Goal: Task Accomplishment & Management: Complete application form

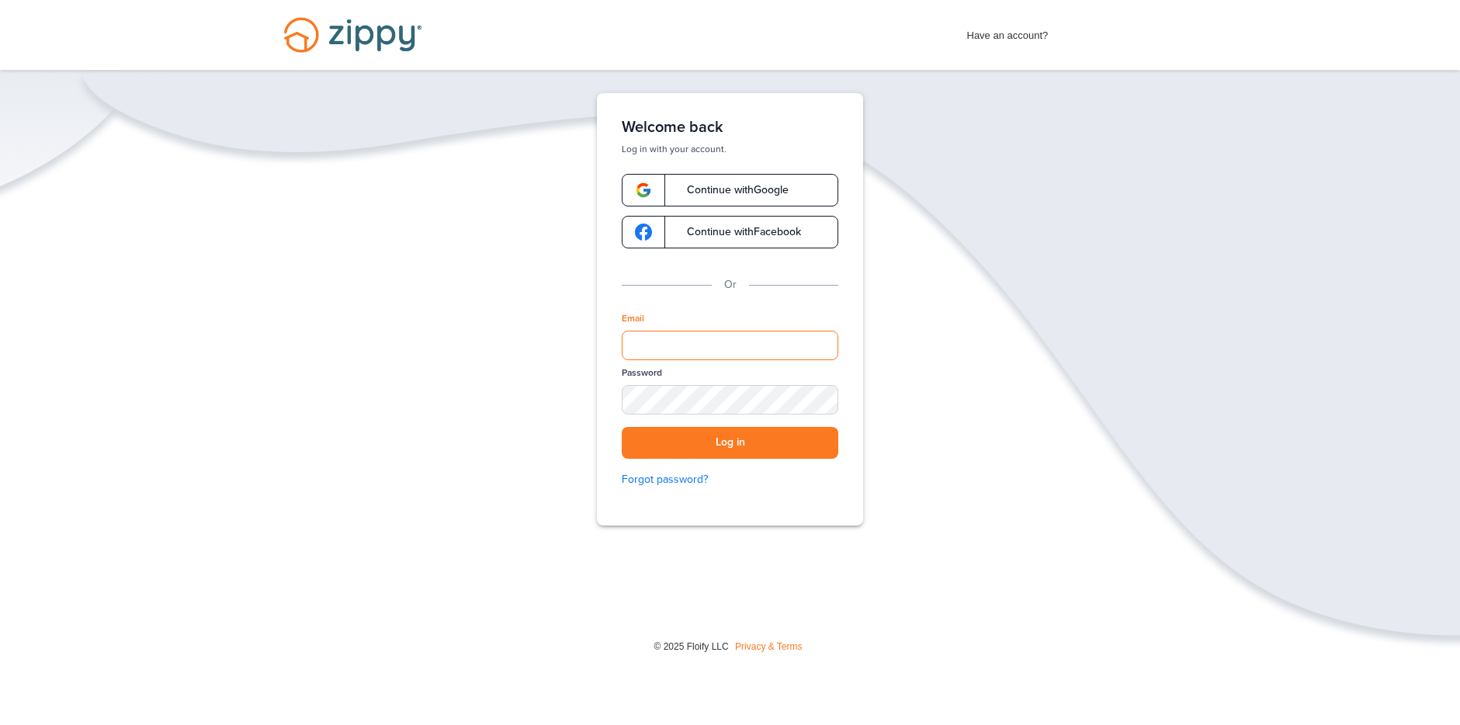
click at [668, 347] on input "Email" at bounding box center [730, 346] width 217 height 30
click at [718, 446] on button "Log in" at bounding box center [730, 443] width 217 height 32
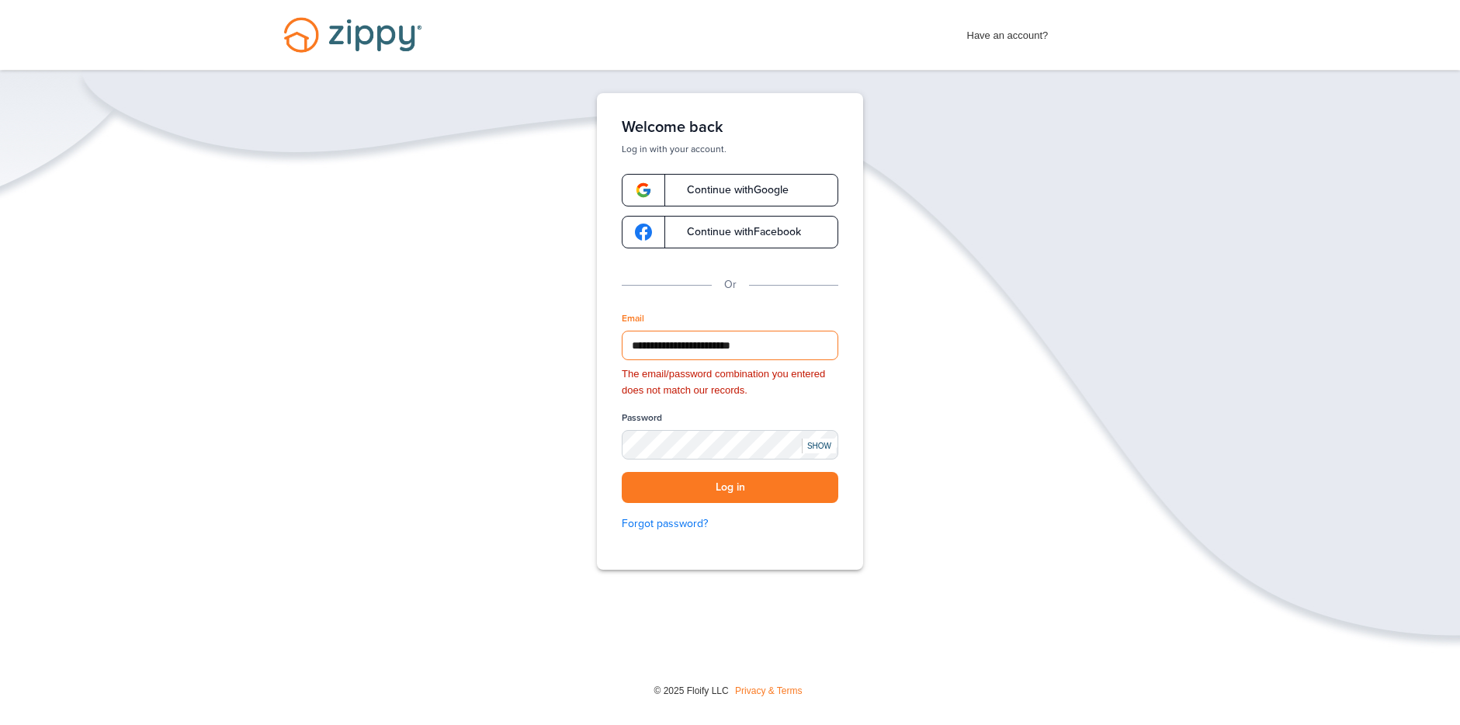
click at [798, 341] on input "**********" at bounding box center [730, 346] width 217 height 30
type input "*"
type input "**********"
click at [622, 472] on button "Log in" at bounding box center [730, 488] width 217 height 32
click at [735, 488] on button "Log in" at bounding box center [730, 488] width 217 height 32
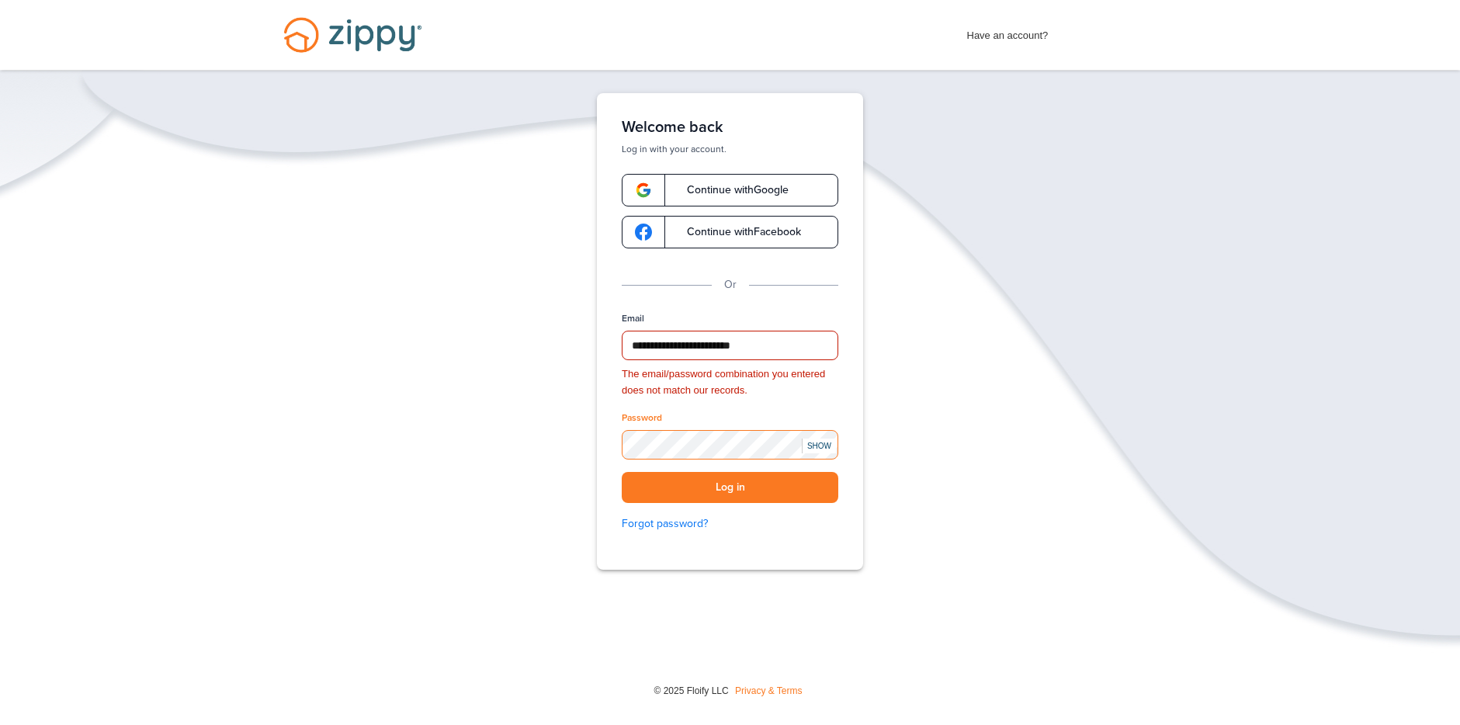
click at [622, 472] on button "Log in" at bounding box center [730, 488] width 217 height 32
click at [729, 494] on button "Log in" at bounding box center [730, 488] width 217 height 32
click at [693, 525] on link "Forgot password?" at bounding box center [730, 524] width 217 height 17
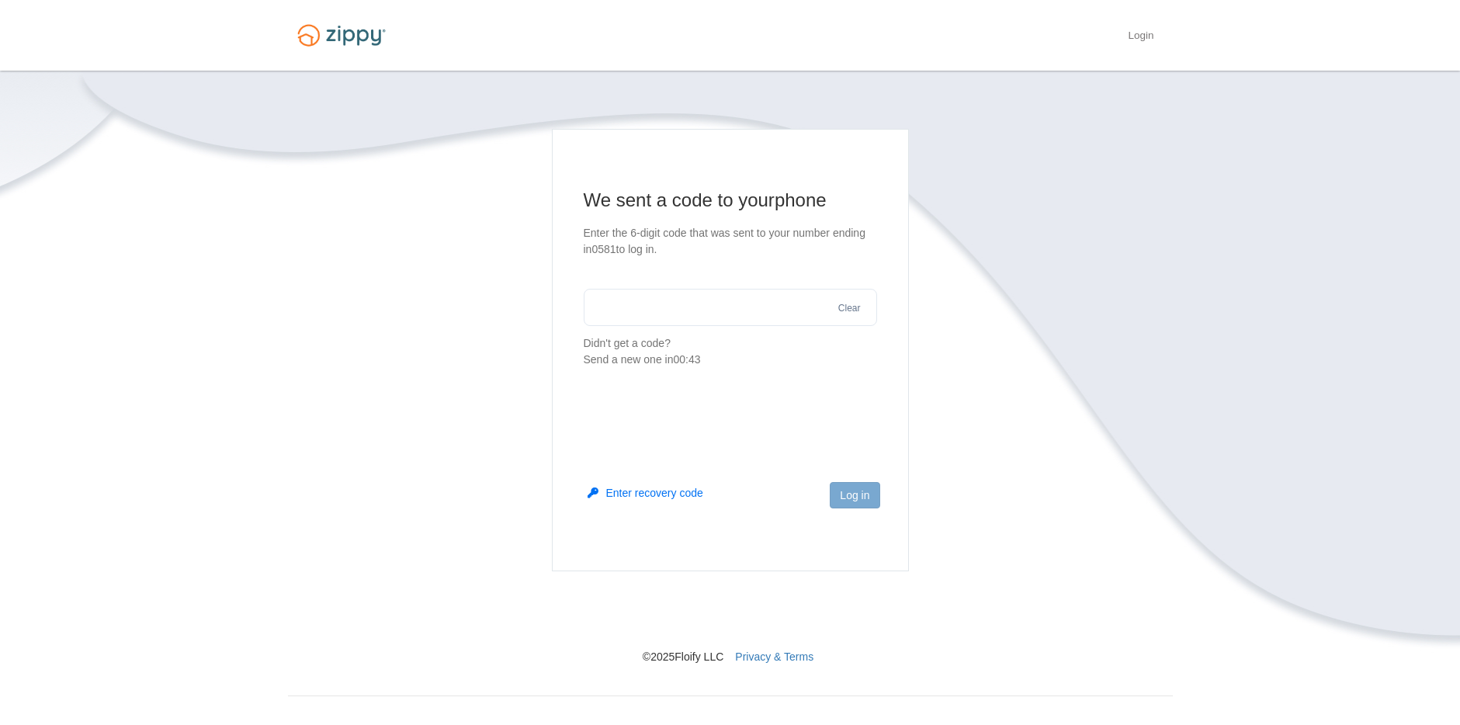
click at [702, 307] on input "text" at bounding box center [730, 307] width 293 height 37
type input "******"
click at [855, 500] on button "Log in" at bounding box center [855, 495] width 50 height 26
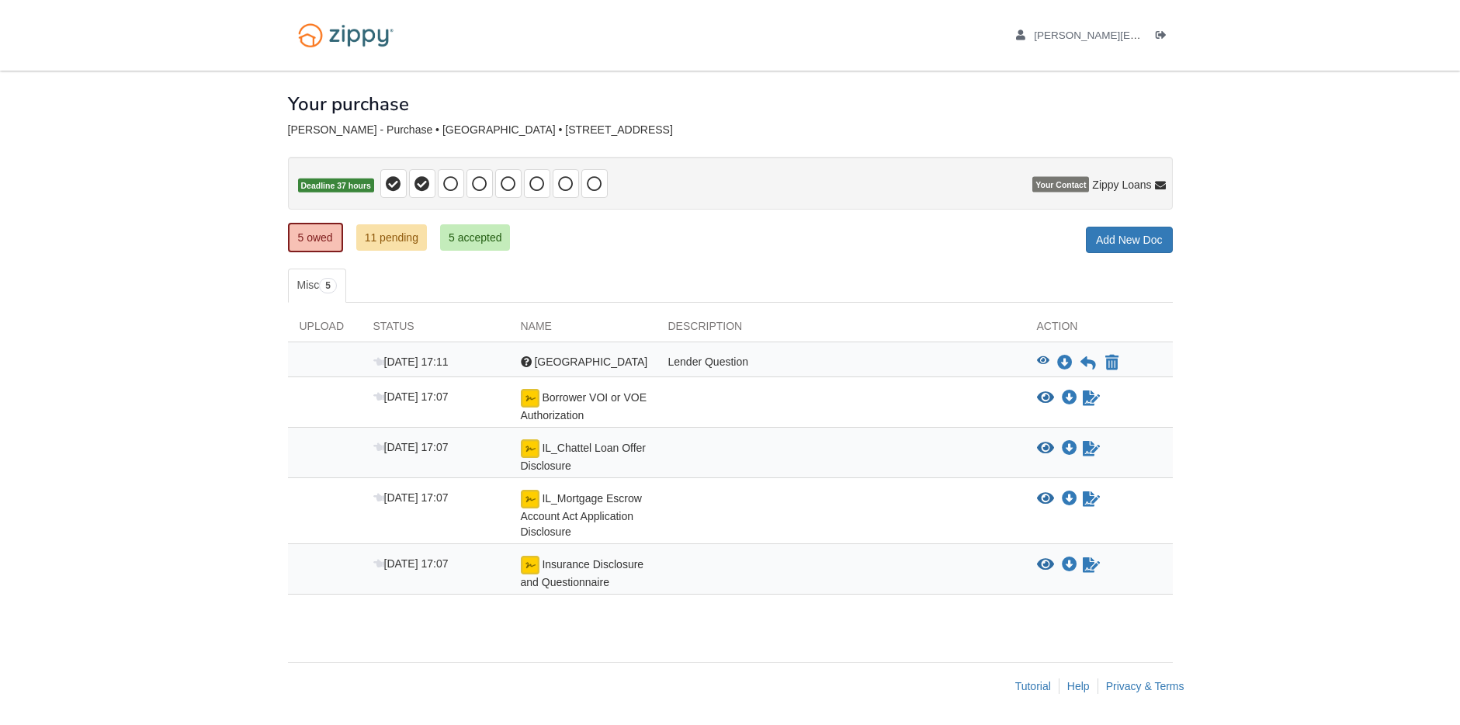
click at [898, 356] on div "Lender Question" at bounding box center [841, 363] width 369 height 19
click at [682, 360] on div "Lender Question" at bounding box center [841, 363] width 369 height 19
click at [1064, 366] on icon "Download 753 Boulevard De Cannes" at bounding box center [1065, 364] width 16 height 16
click at [1044, 363] on icon "View 753 Boulevard De Cannes" at bounding box center [1043, 361] width 12 height 11
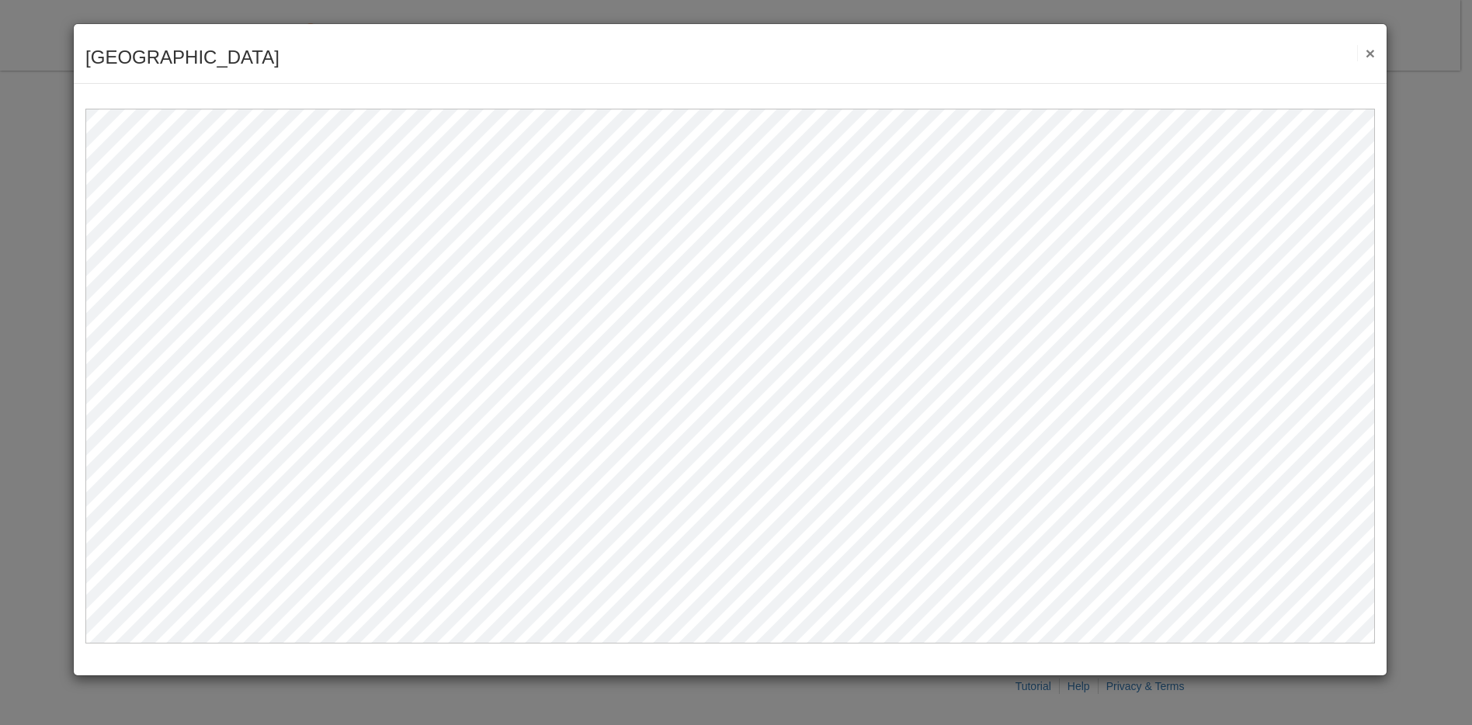
click at [1366, 53] on button "×" at bounding box center [1366, 53] width 18 height 16
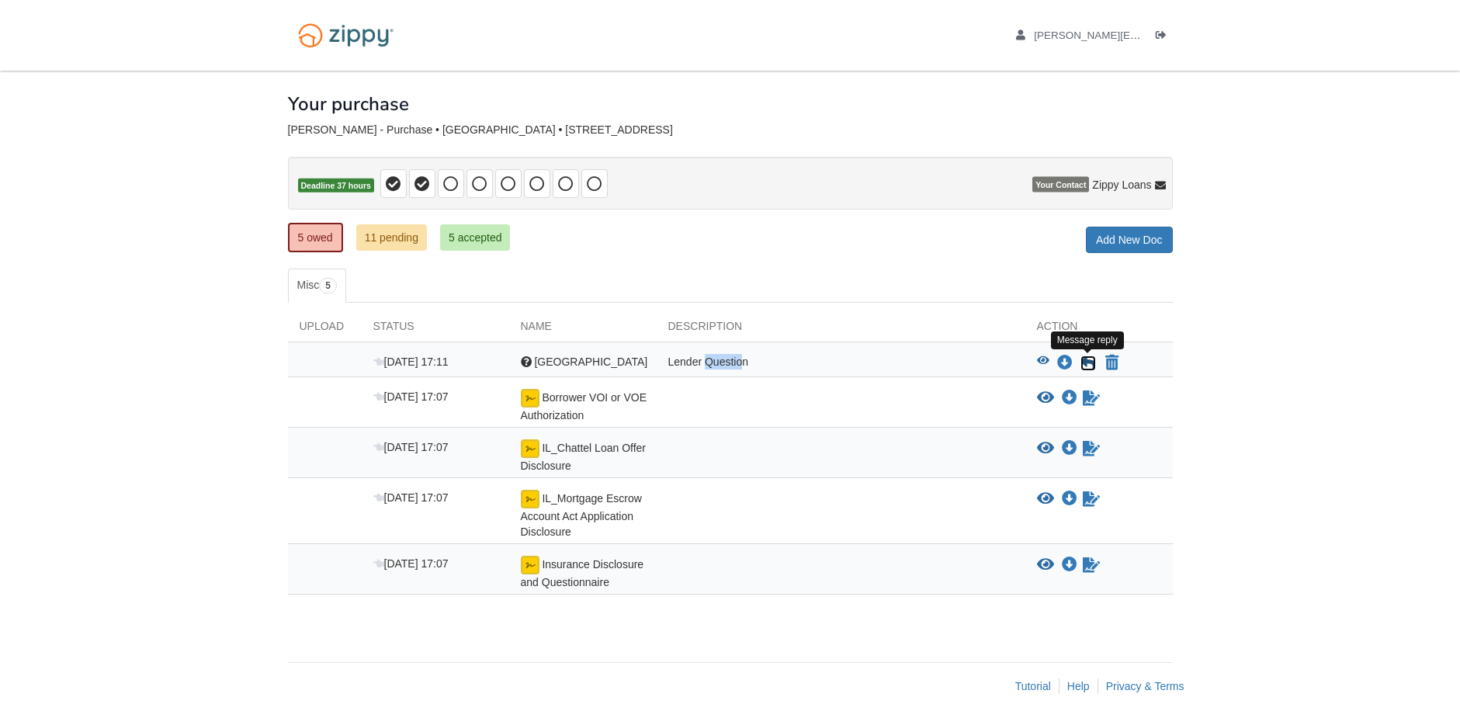
click at [1088, 359] on icon at bounding box center [1089, 364] width 16 height 16
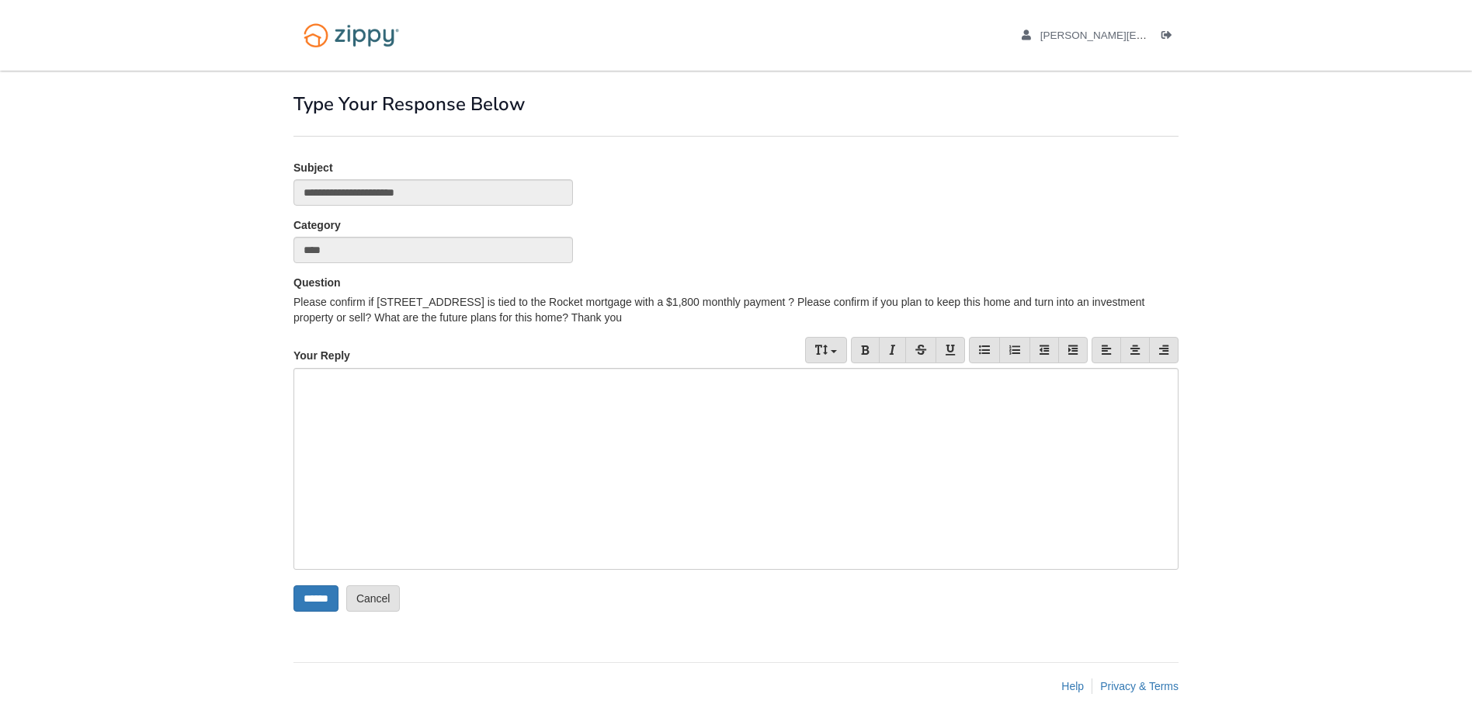
click at [418, 388] on div at bounding box center [735, 469] width 885 height 202
click at [307, 606] on input "******" at bounding box center [315, 598] width 45 height 26
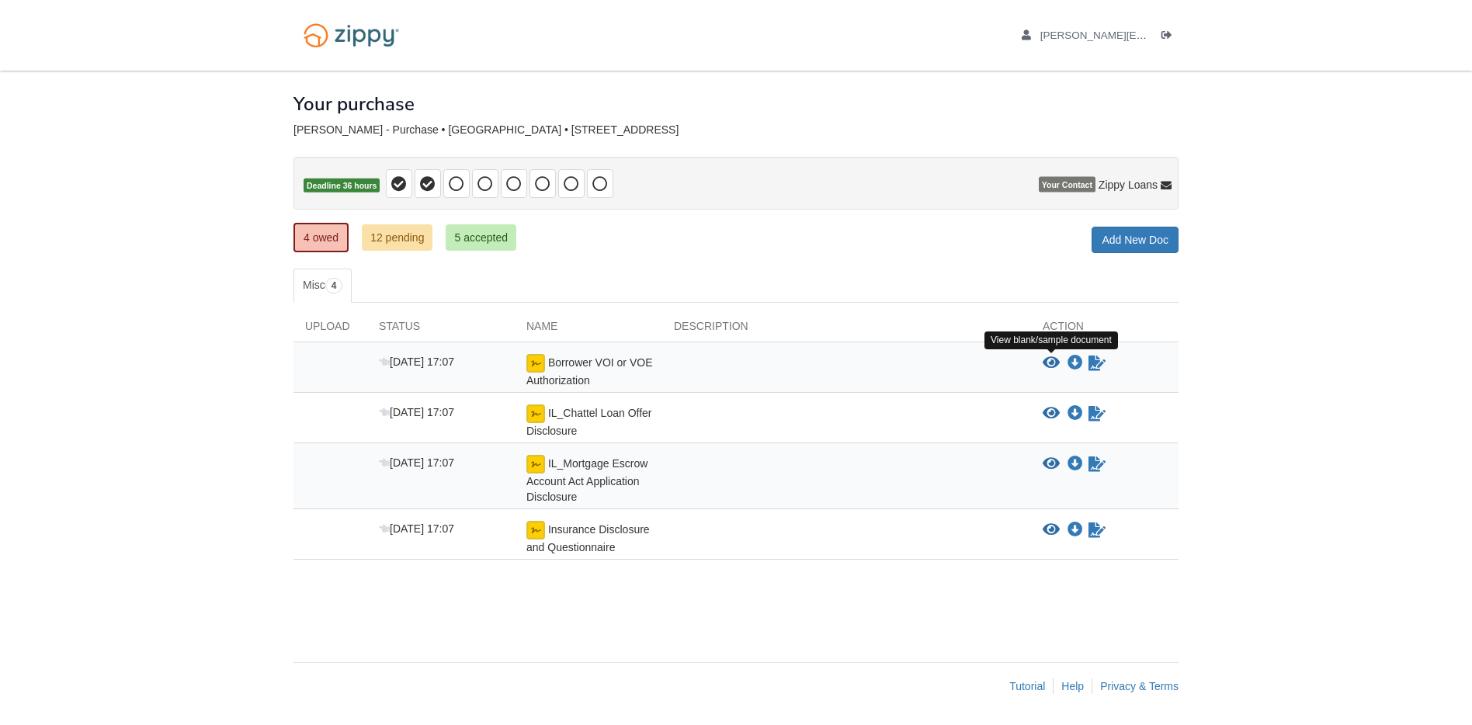
click at [1049, 364] on icon "View Borrower VOI or VOE Authorization" at bounding box center [1051, 364] width 17 height 16
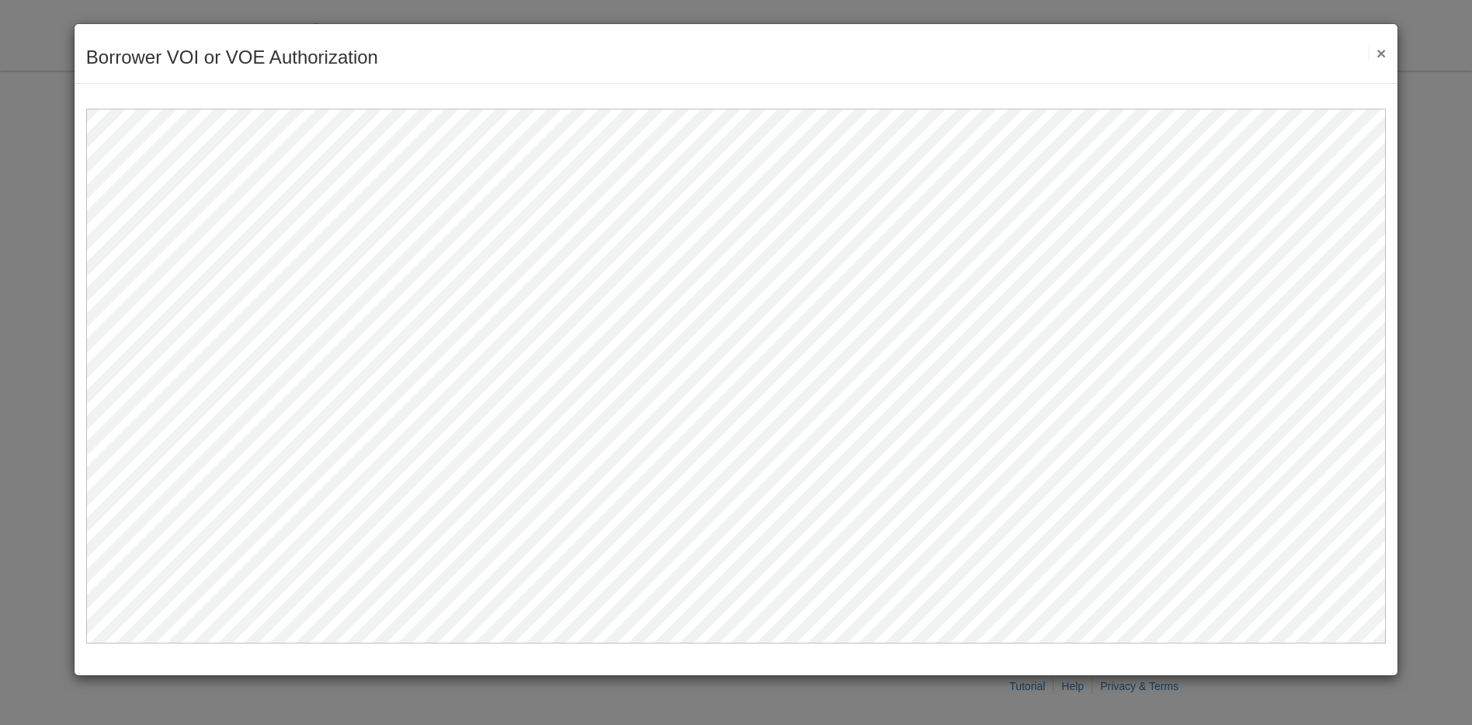
click at [1380, 53] on button "×" at bounding box center [1377, 53] width 18 height 16
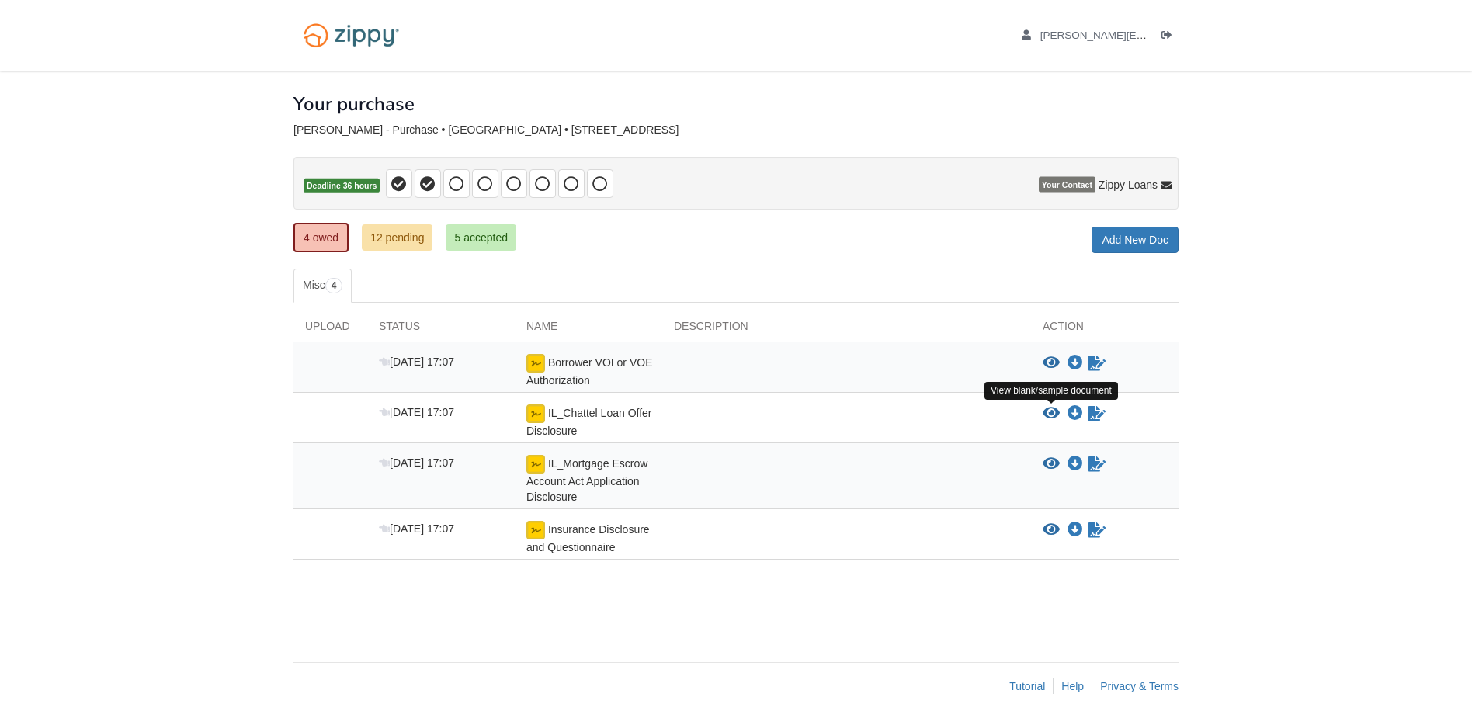
click at [1046, 413] on icon "View IL_Chattel Loan Offer Disclosure" at bounding box center [1051, 414] width 17 height 16
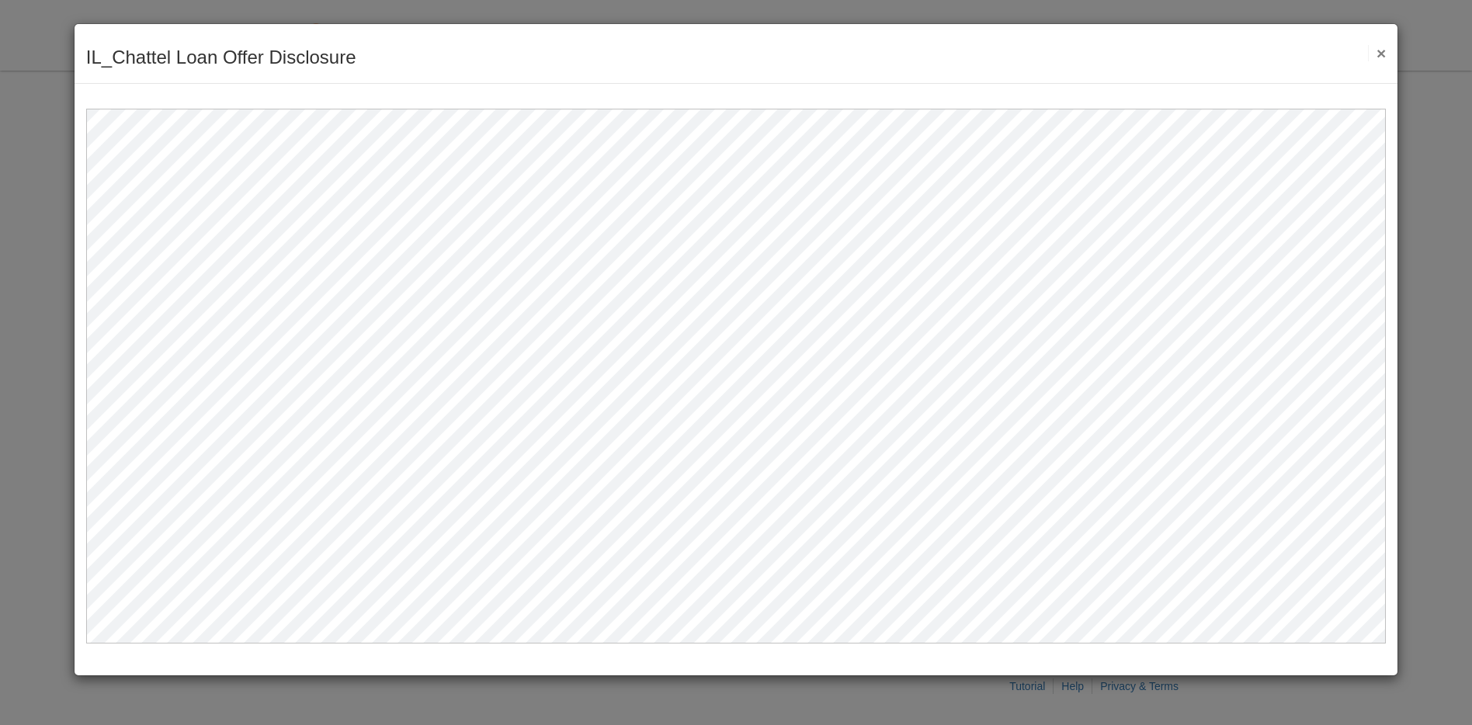
click at [1384, 56] on button "×" at bounding box center [1377, 53] width 18 height 16
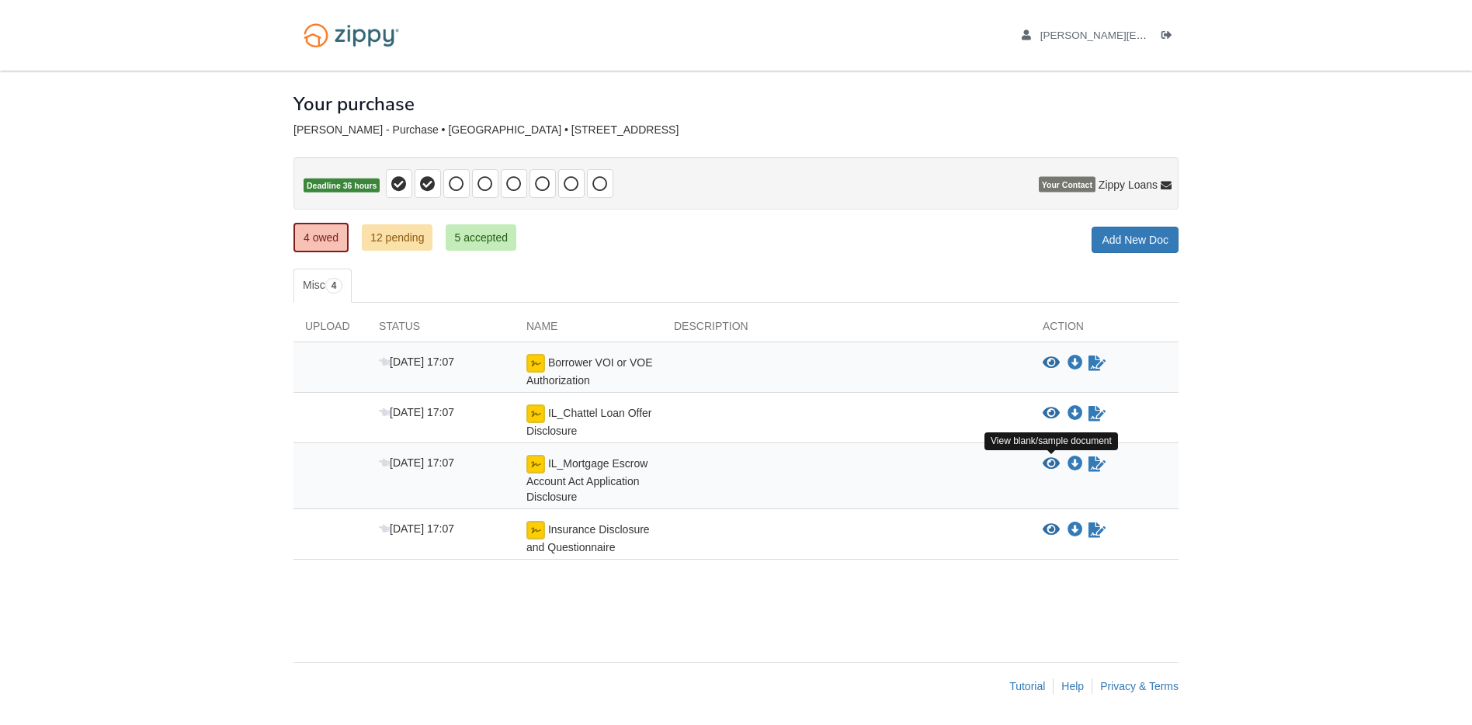
click at [1049, 463] on icon "View IL_Mortgage Escrow Account Act Application Disclosure" at bounding box center [1051, 465] width 17 height 16
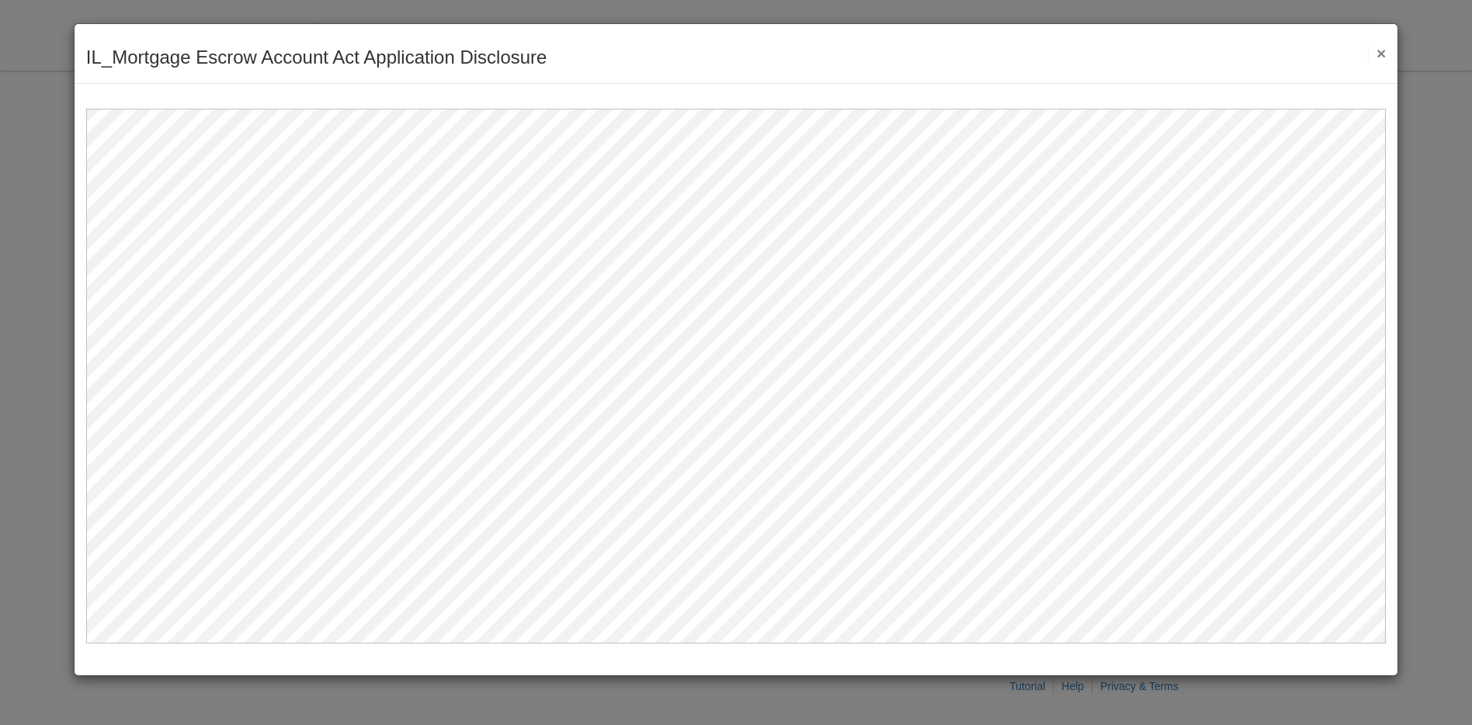
click at [1374, 54] on button "×" at bounding box center [1377, 53] width 18 height 16
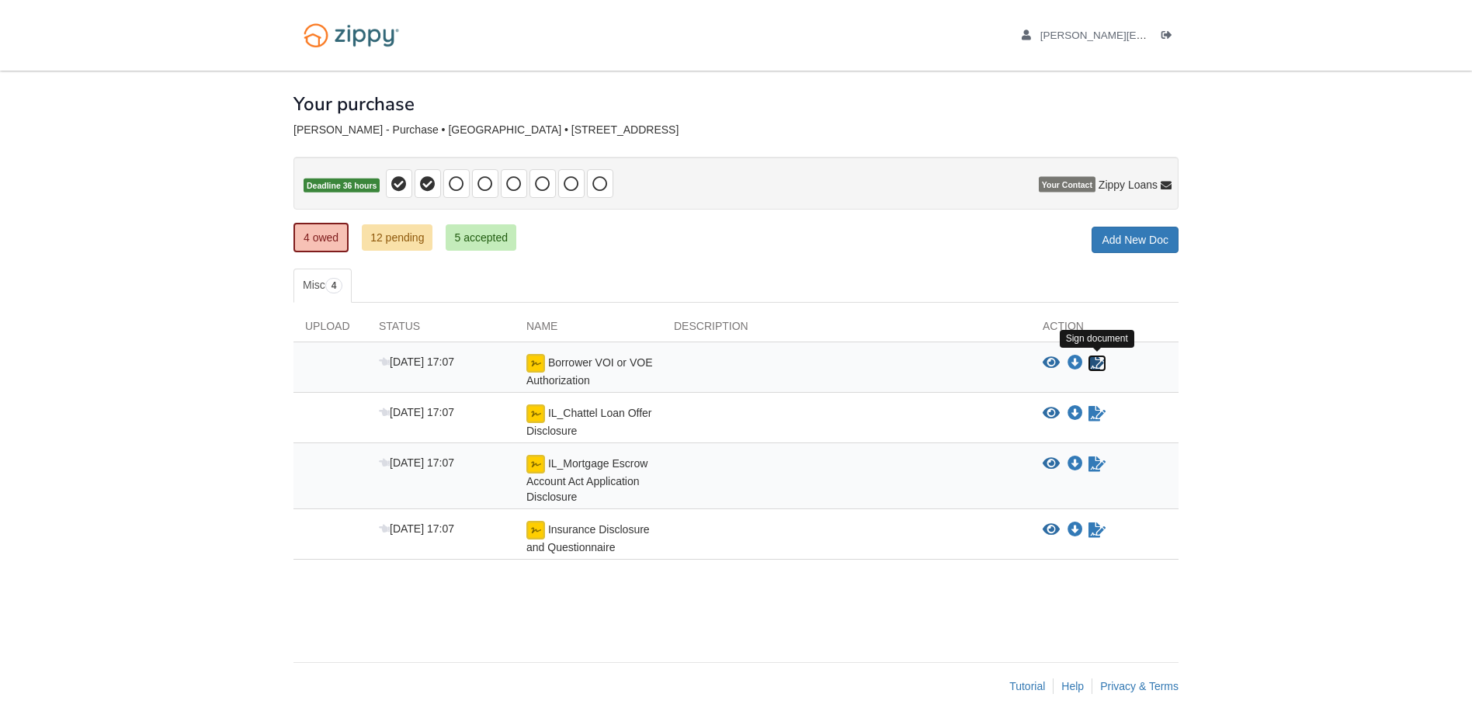
click at [1093, 360] on icon "Sign Form" at bounding box center [1097, 364] width 17 height 16
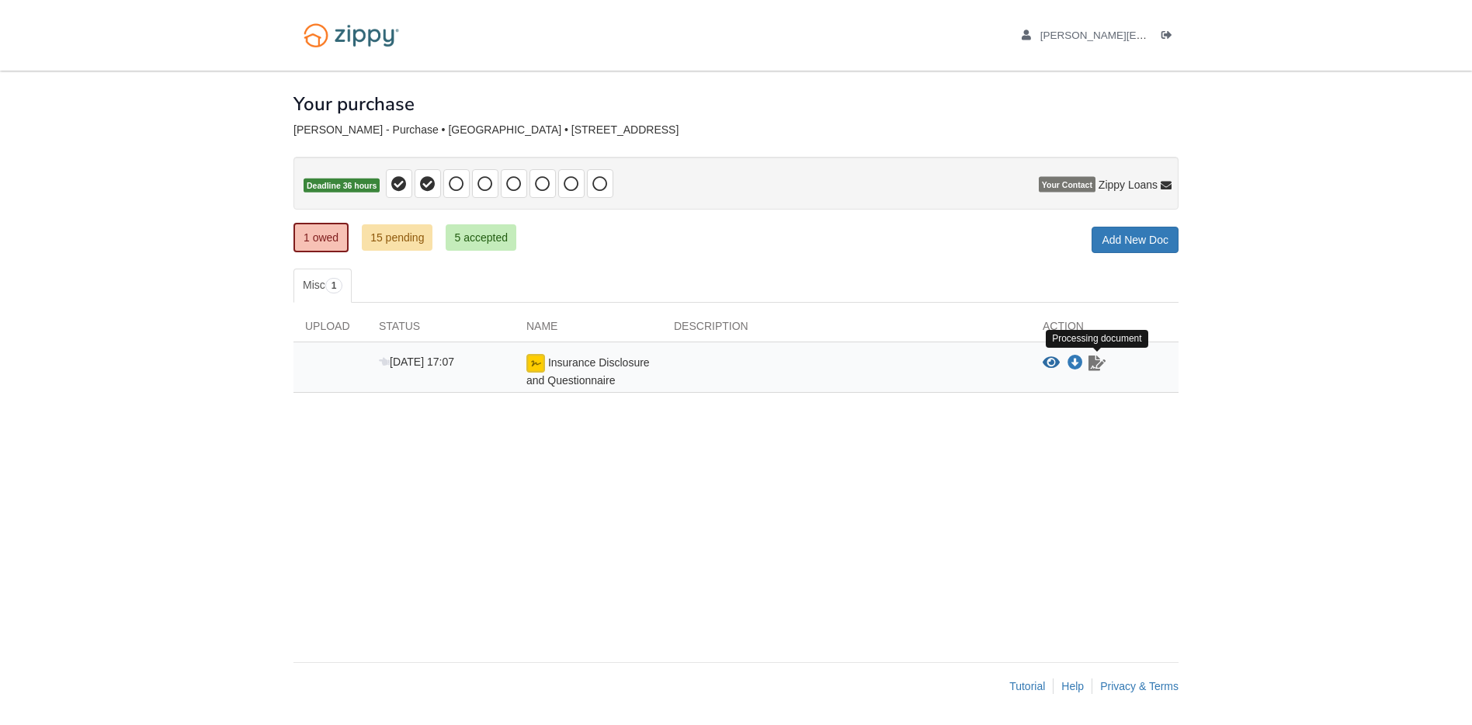
click at [1097, 366] on icon "Waiting for your co-borrower to e-sign" at bounding box center [1097, 364] width 17 height 16
click at [1055, 367] on icon "View Insurance Disclosure and Questionnaire" at bounding box center [1051, 364] width 17 height 16
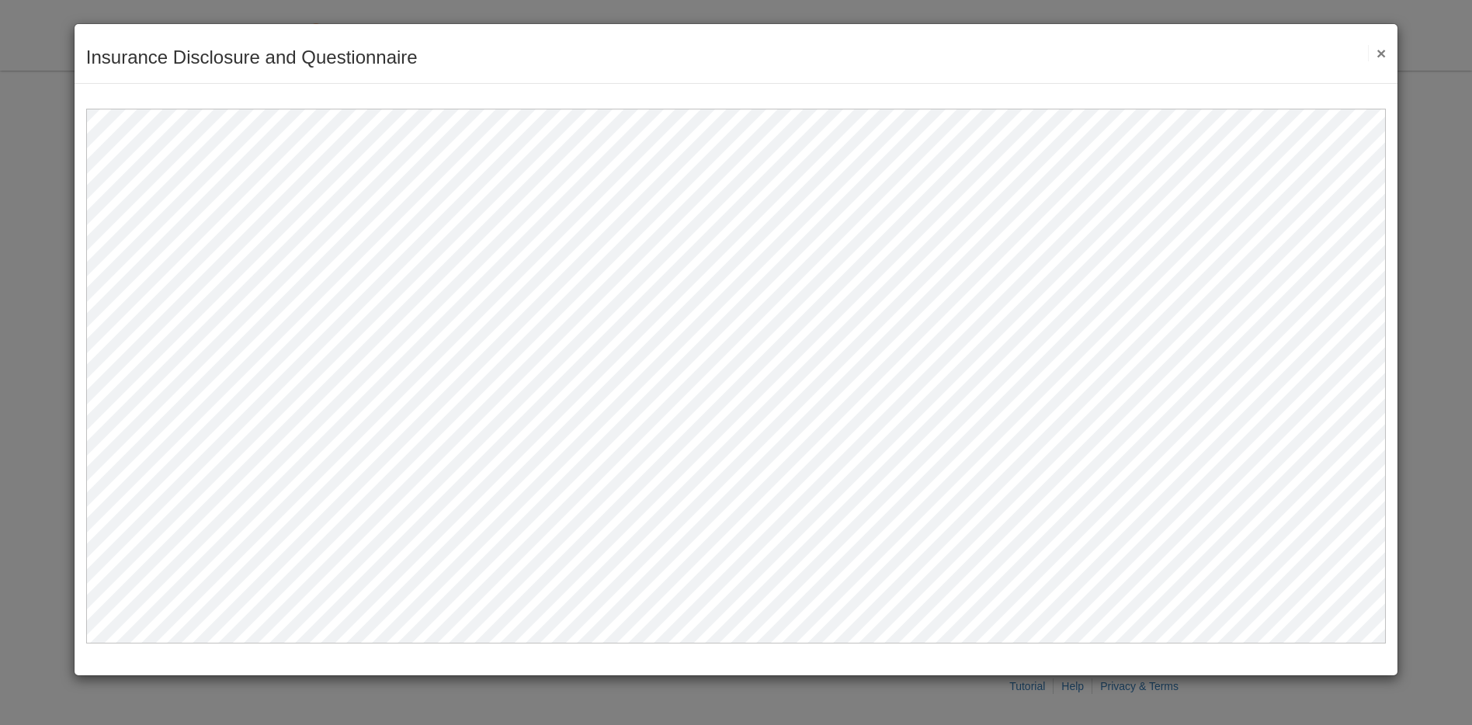
click at [1378, 58] on button "×" at bounding box center [1377, 53] width 18 height 16
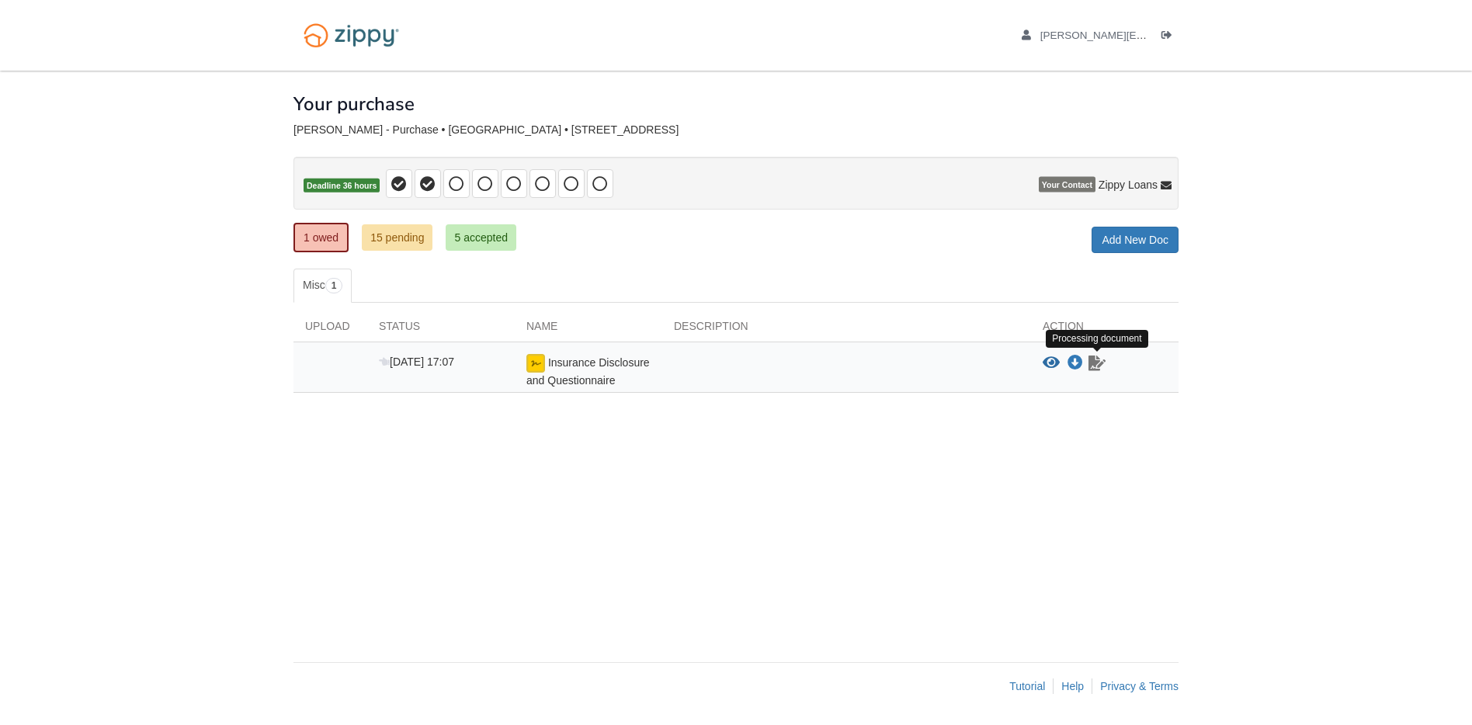
click at [1092, 365] on icon "Waiting for your co-borrower to e-sign" at bounding box center [1097, 364] width 17 height 16
click at [1096, 365] on icon "Waiting for your co-borrower to e-sign" at bounding box center [1097, 364] width 17 height 16
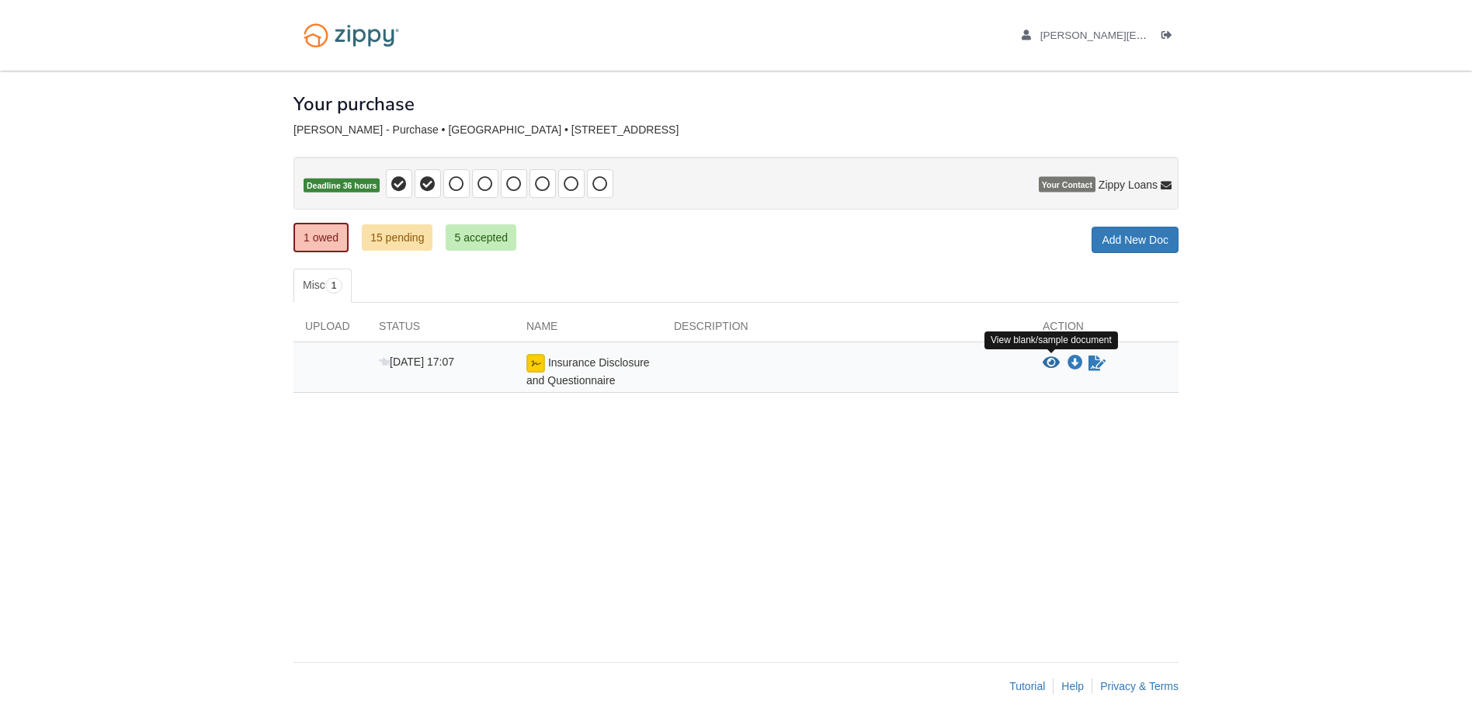
click at [1060, 362] on icon "View Insurance Disclosure and Questionnaire" at bounding box center [1051, 364] width 17 height 16
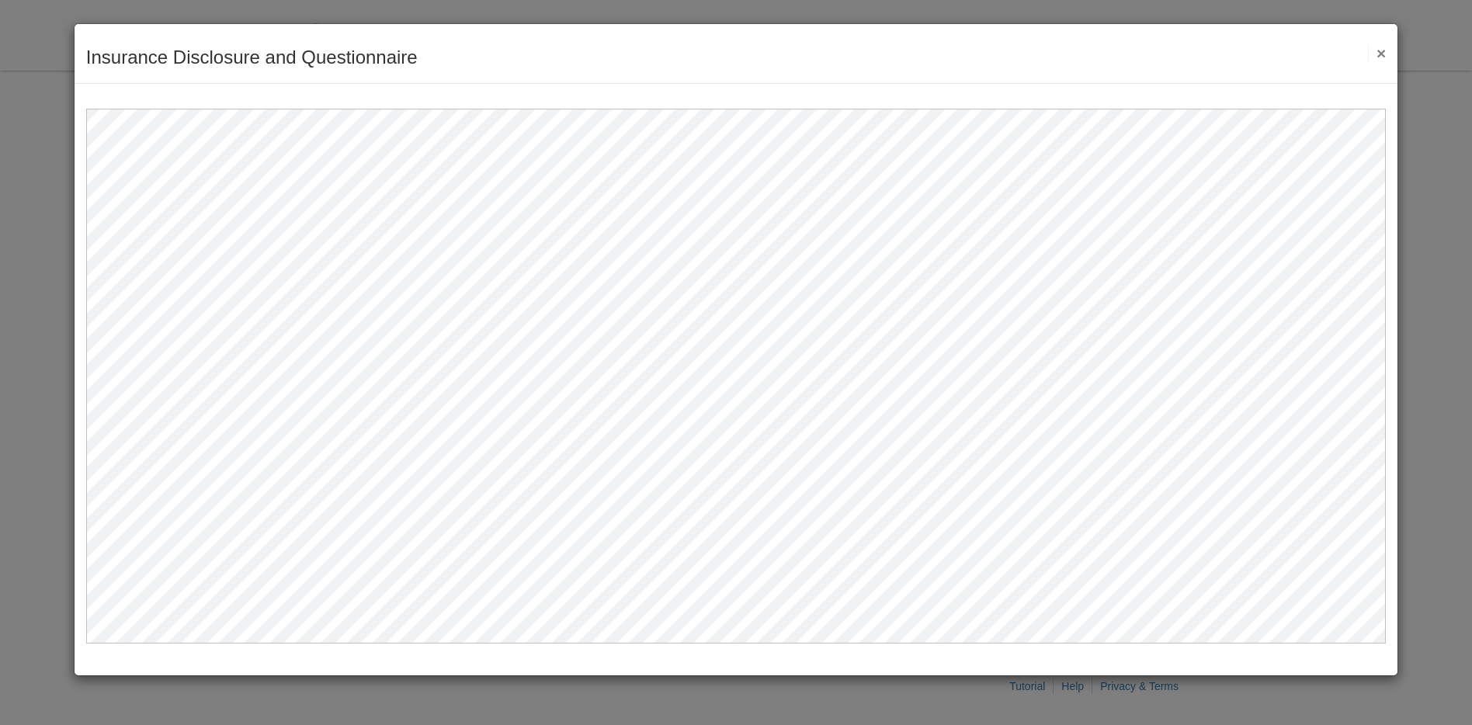
click at [1384, 48] on button "×" at bounding box center [1377, 53] width 18 height 16
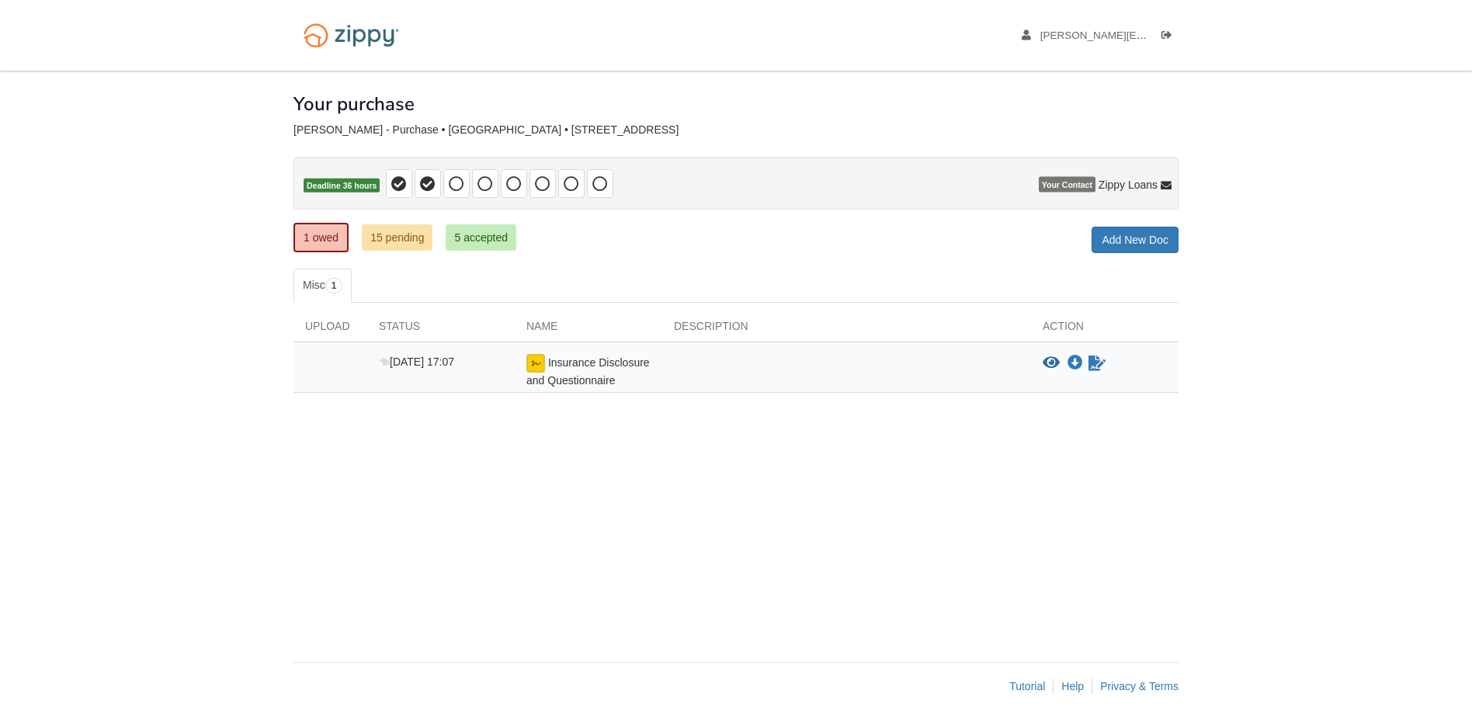
click at [571, 370] on div "Insurance Disclosure and Questionnaire" at bounding box center [589, 371] width 148 height 34
click at [381, 244] on link "15 pending" at bounding box center [397, 237] width 71 height 26
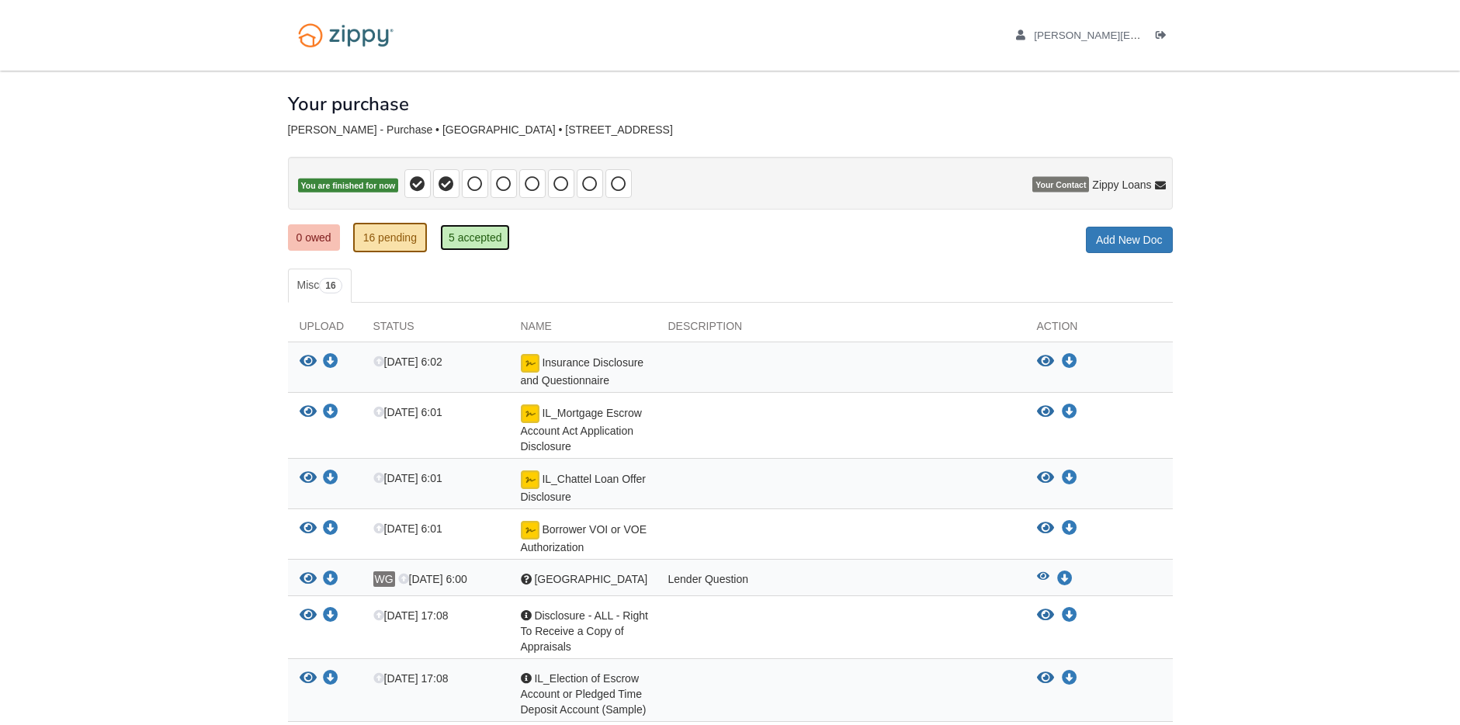
click at [481, 247] on link "5 accepted" at bounding box center [475, 237] width 71 height 26
